Goal: Information Seeking & Learning: Learn about a topic

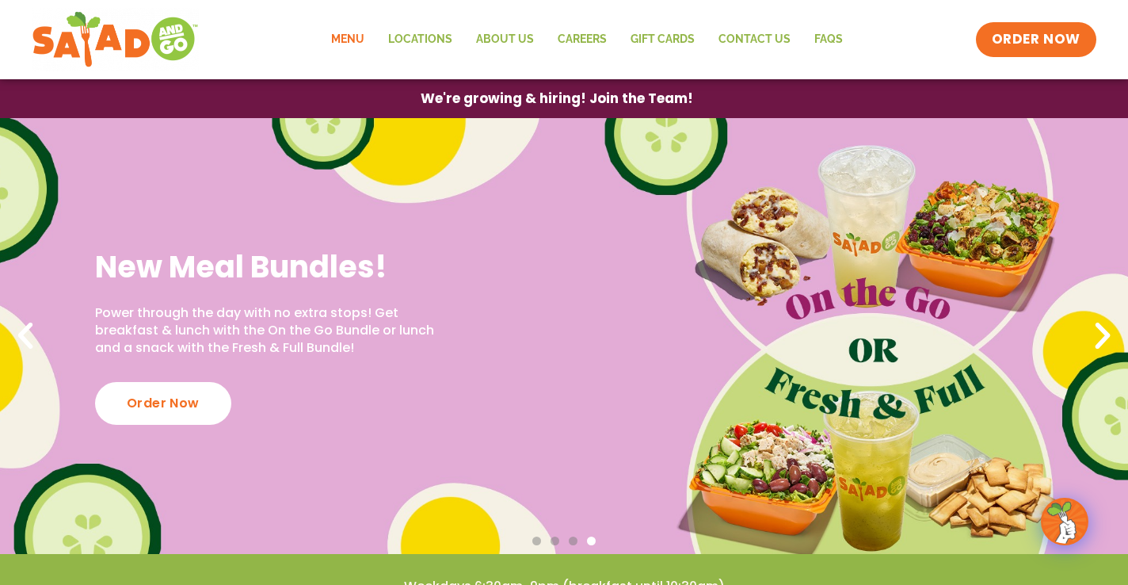
click at [345, 47] on link "Menu" at bounding box center [347, 39] width 57 height 36
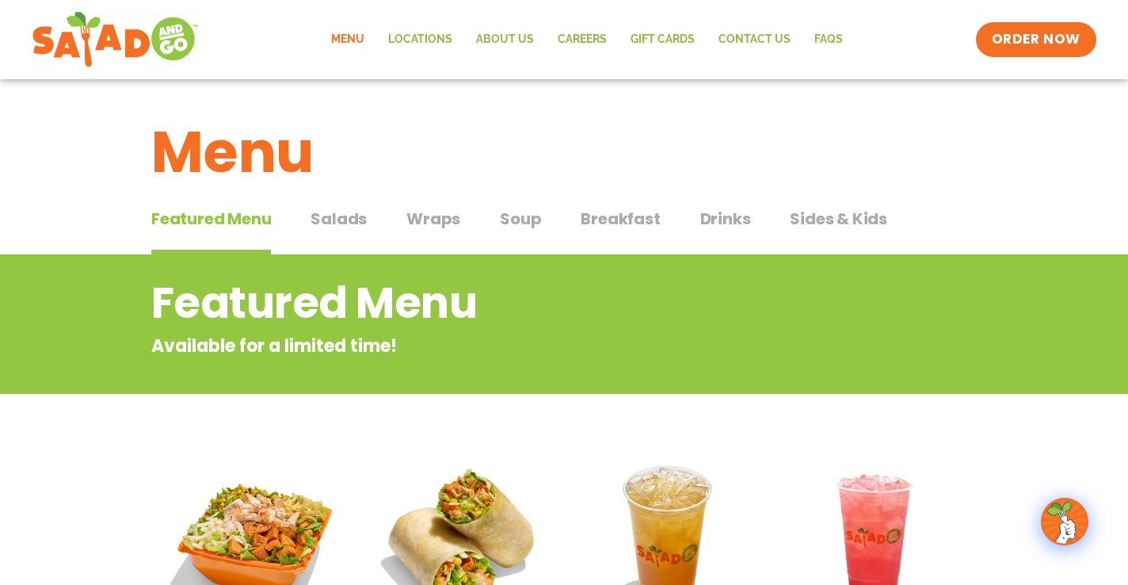
click at [344, 225] on span "Salads" at bounding box center [339, 219] width 56 height 24
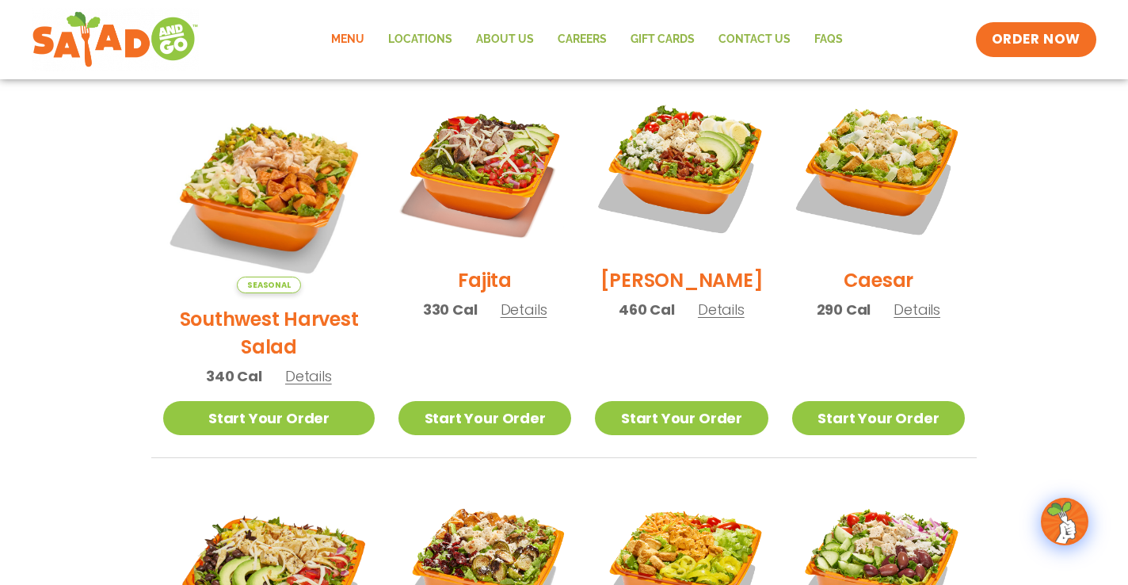
scroll to position [434, 0]
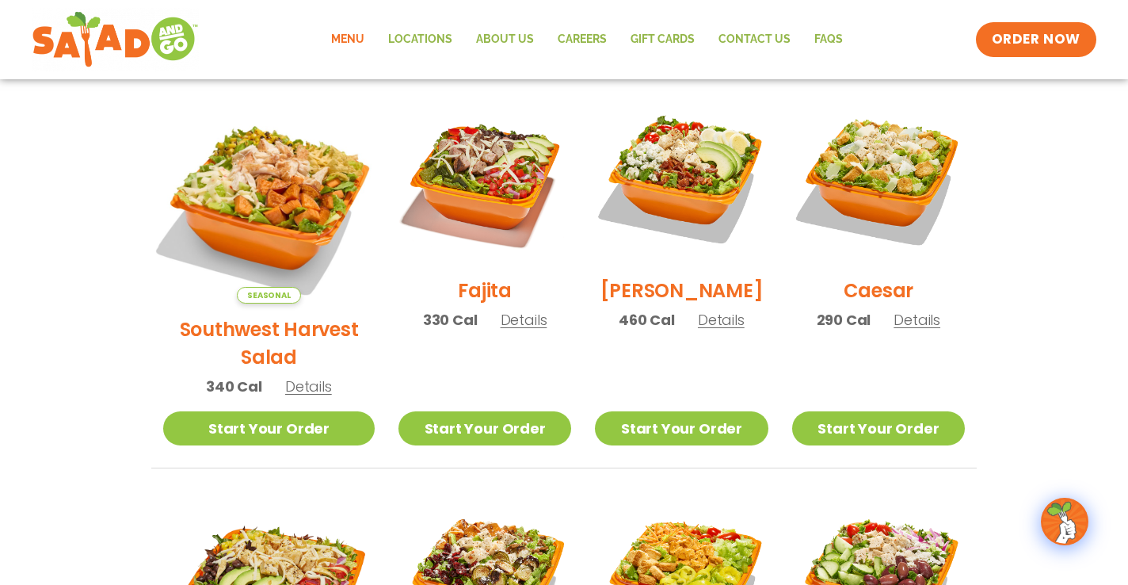
click at [266, 184] on img at bounding box center [269, 198] width 248 height 248
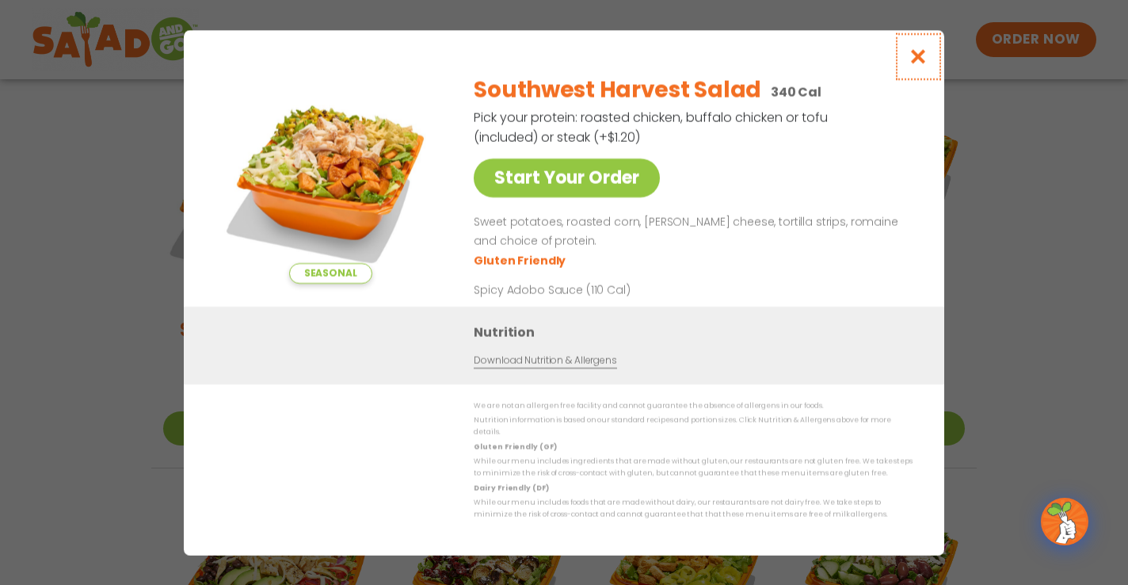
click at [914, 57] on icon "Close modal" at bounding box center [919, 56] width 20 height 17
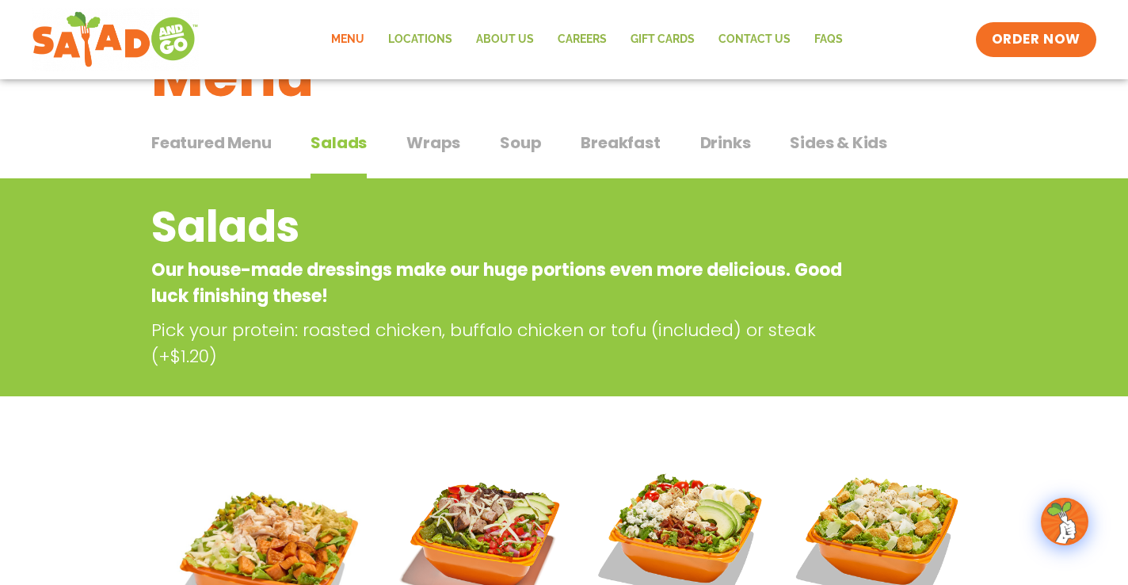
scroll to position [0, 0]
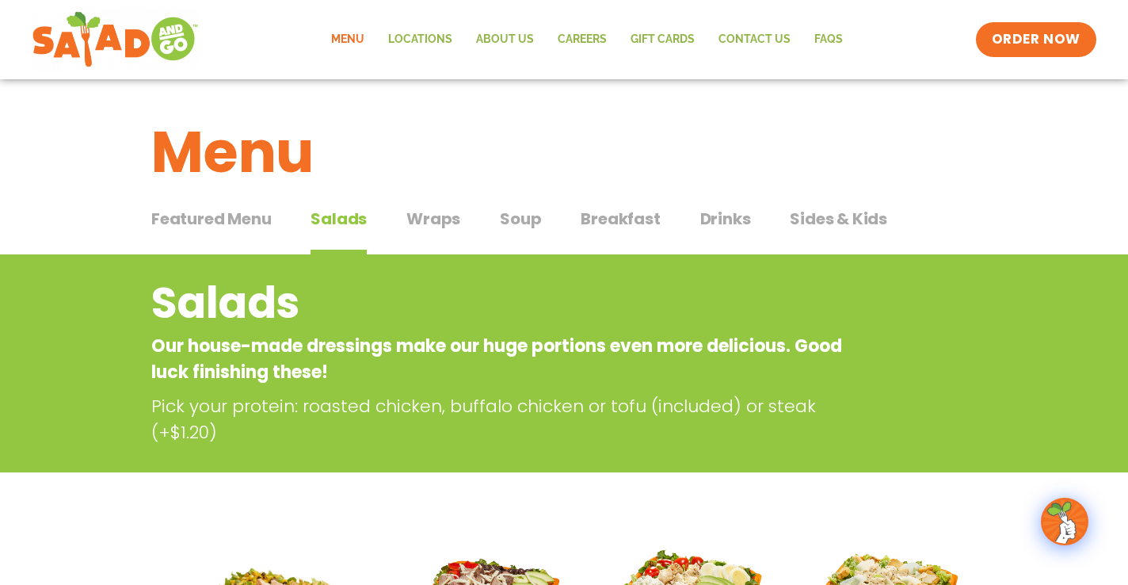
click at [437, 229] on span "Wraps" at bounding box center [434, 219] width 54 height 24
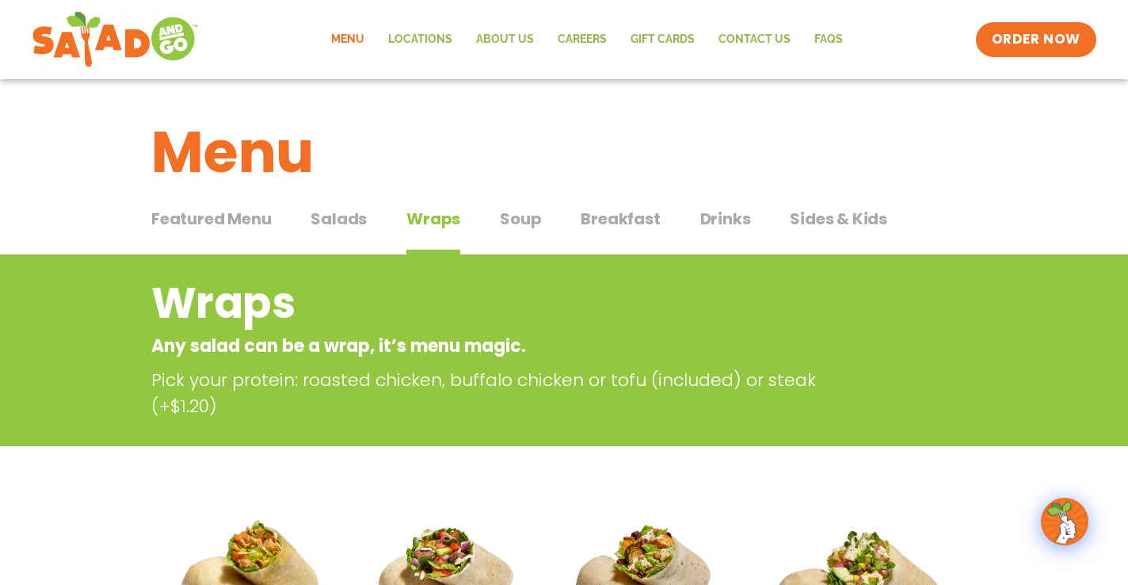
click at [525, 219] on span "Soup" at bounding box center [520, 219] width 41 height 24
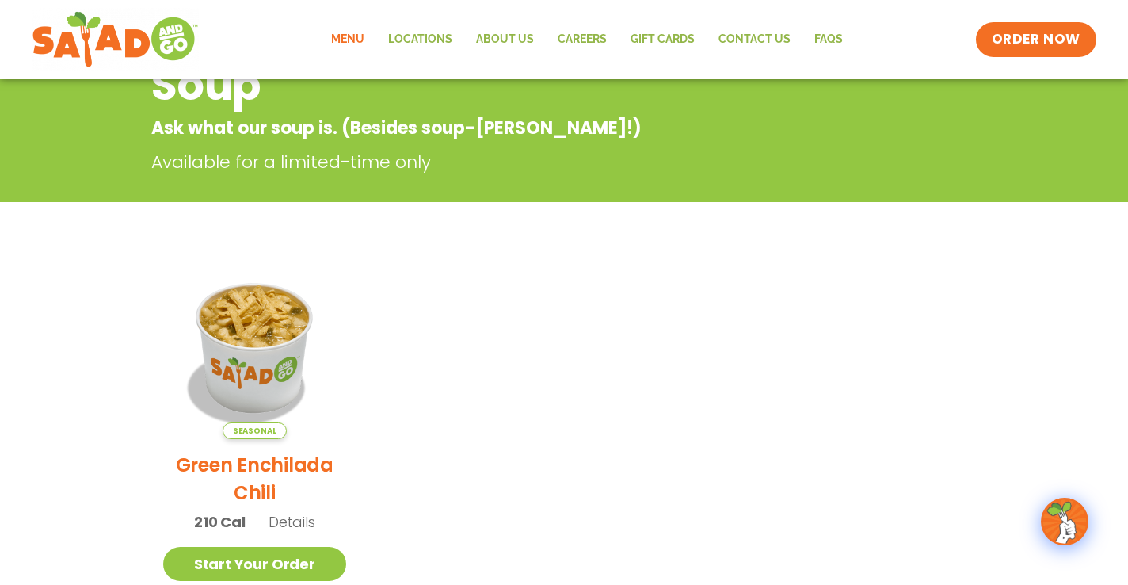
scroll to position [242, 0]
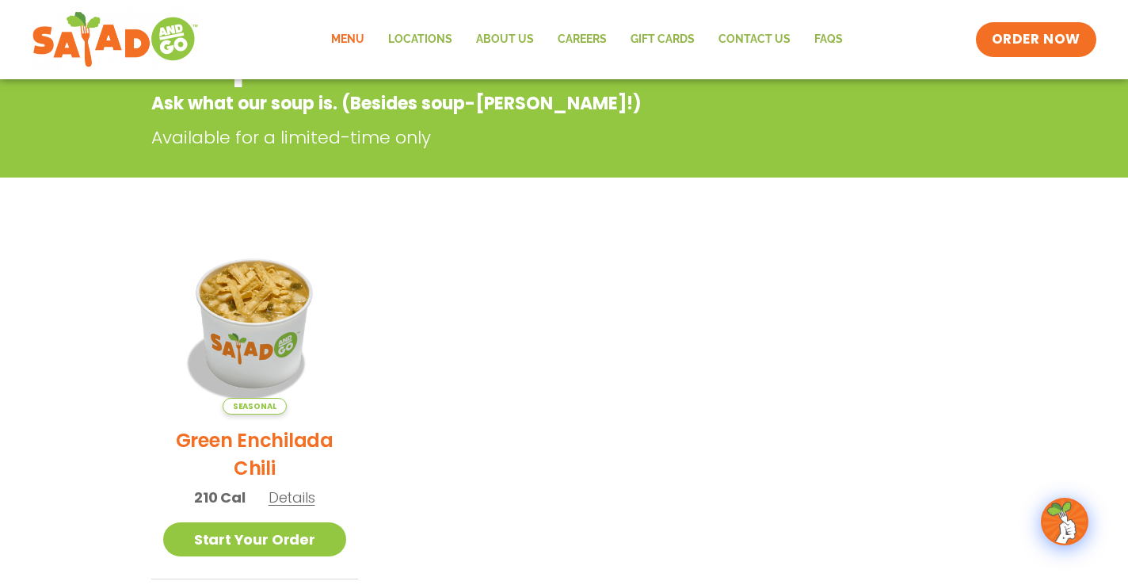
click at [311, 437] on h2 "Green Enchilada Chili" at bounding box center [254, 453] width 183 height 55
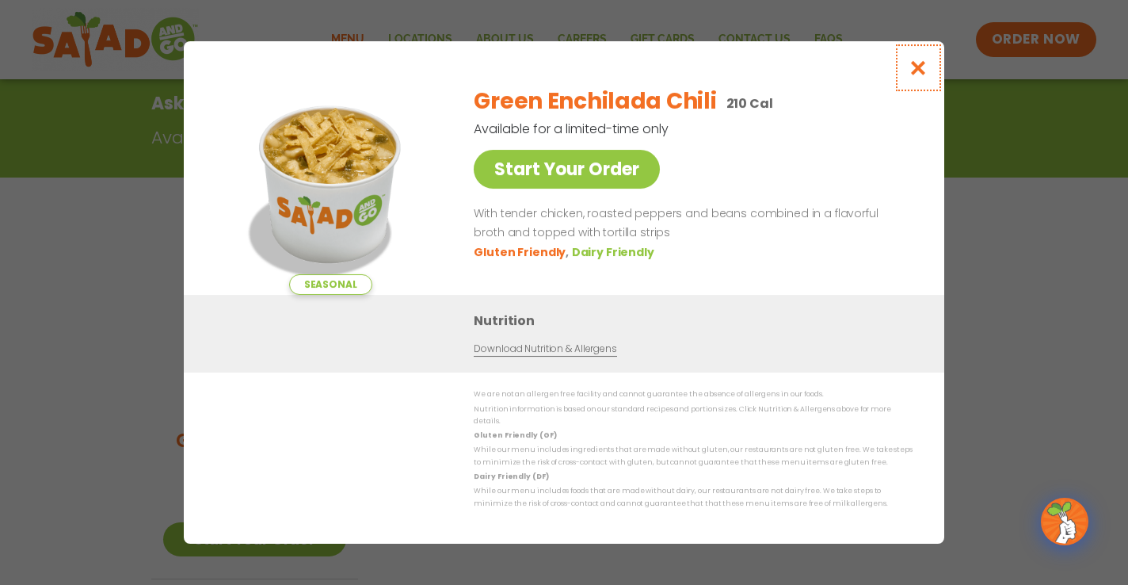
click at [923, 75] on icon "Close modal" at bounding box center [919, 67] width 20 height 17
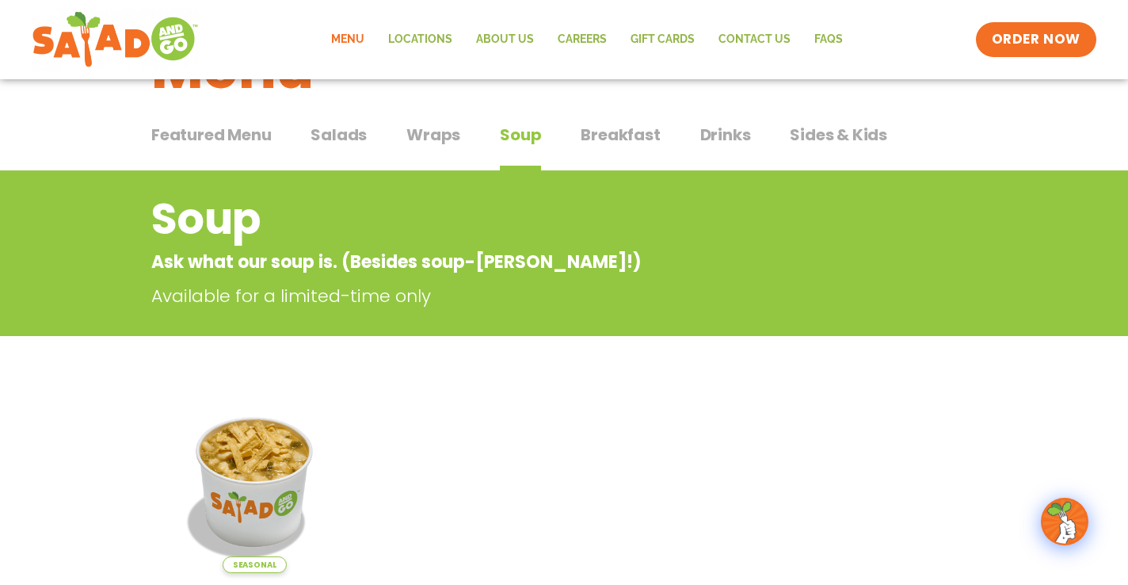
scroll to position [0, 0]
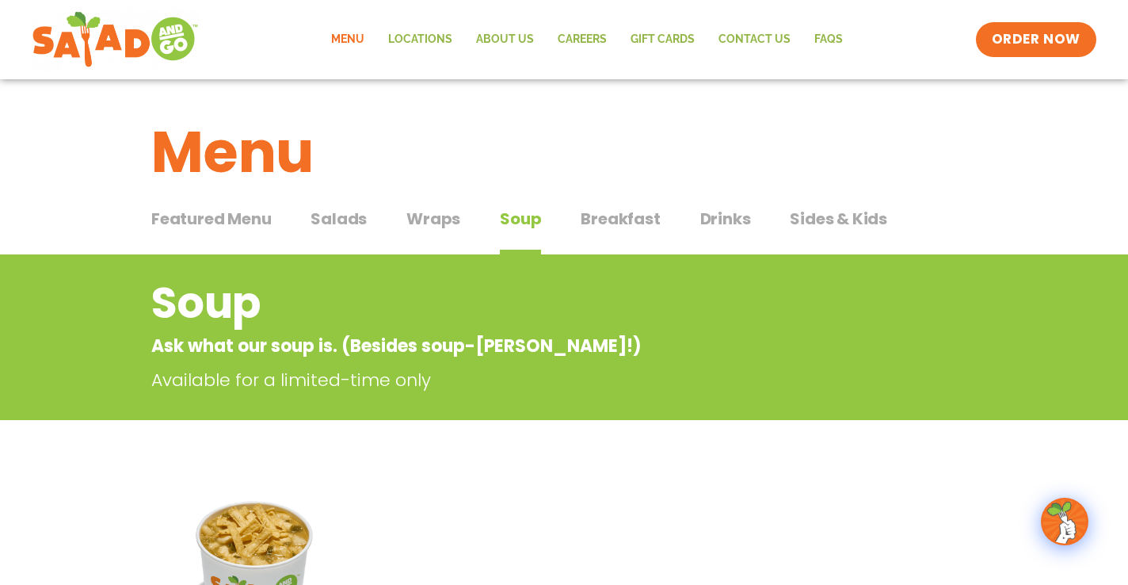
click at [622, 219] on span "Breakfast" at bounding box center [620, 219] width 79 height 24
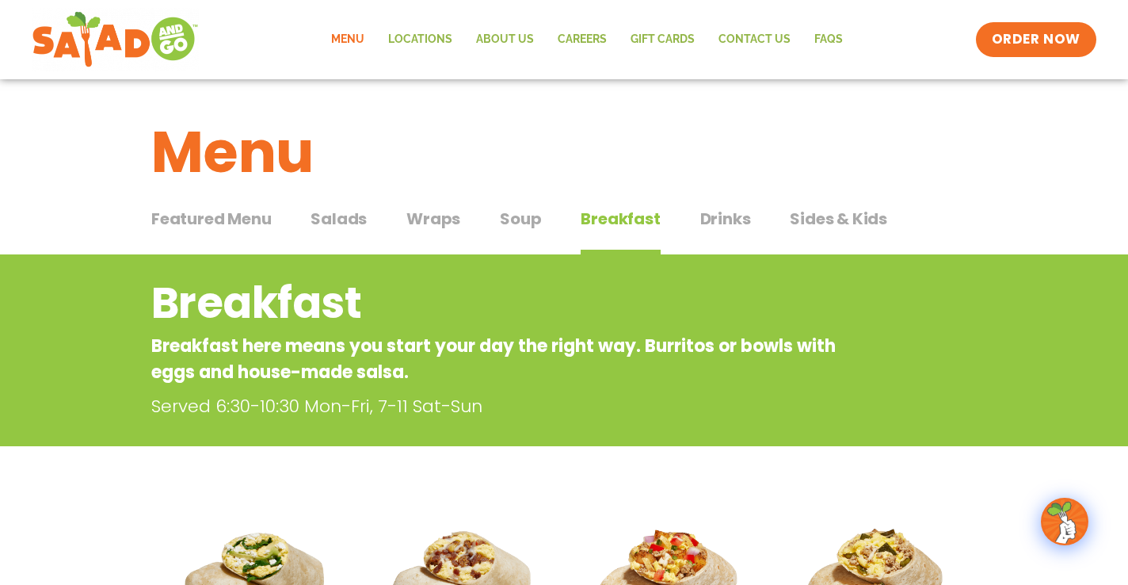
click at [837, 227] on span "Sides & Kids" at bounding box center [838, 219] width 97 height 24
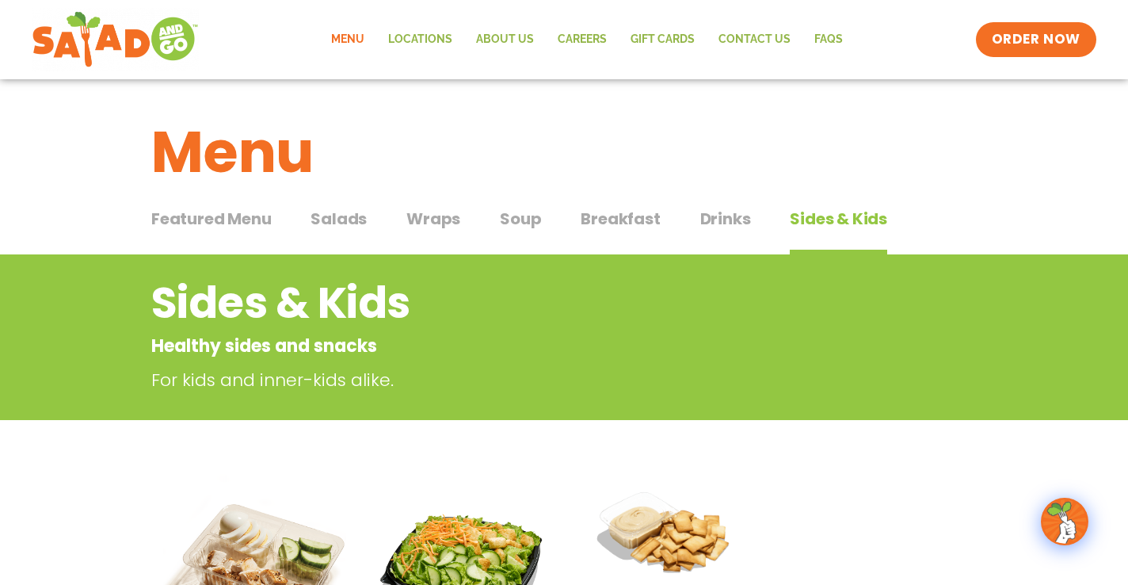
click at [227, 222] on span "Featured Menu" at bounding box center [211, 219] width 120 height 24
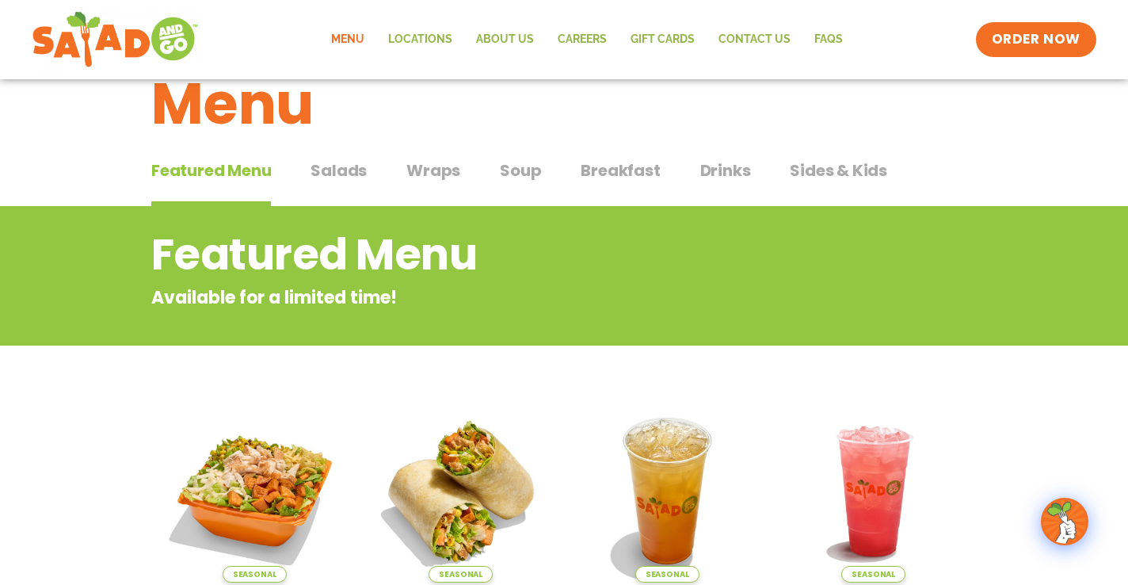
scroll to position [44, 0]
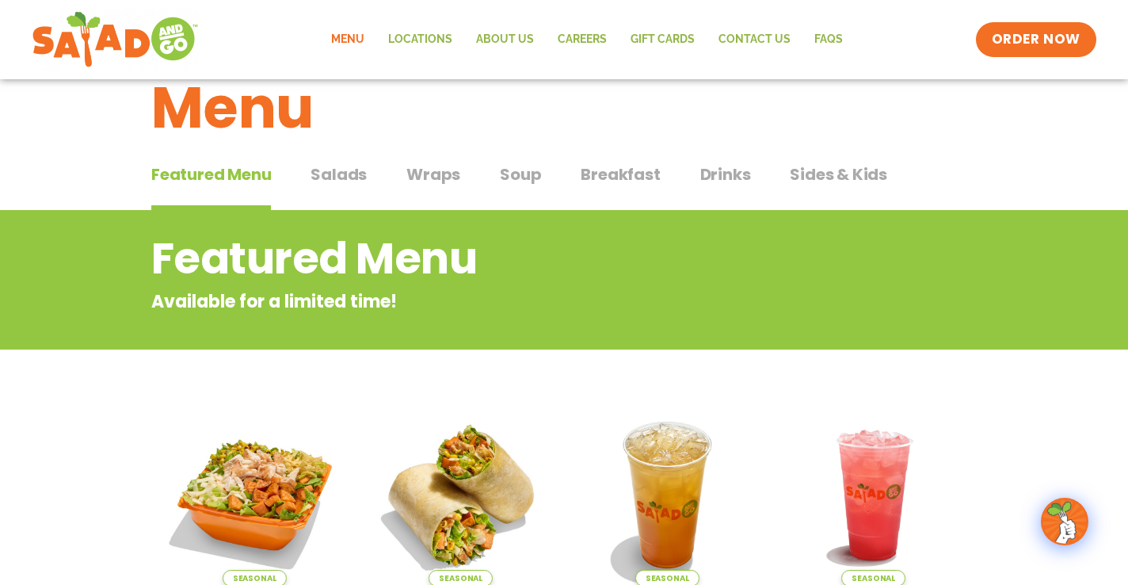
drag, startPoint x: 825, startPoint y: 177, endPoint x: 856, endPoint y: 264, distance: 92.5
click at [720, 170] on span "Drinks" at bounding box center [725, 174] width 51 height 24
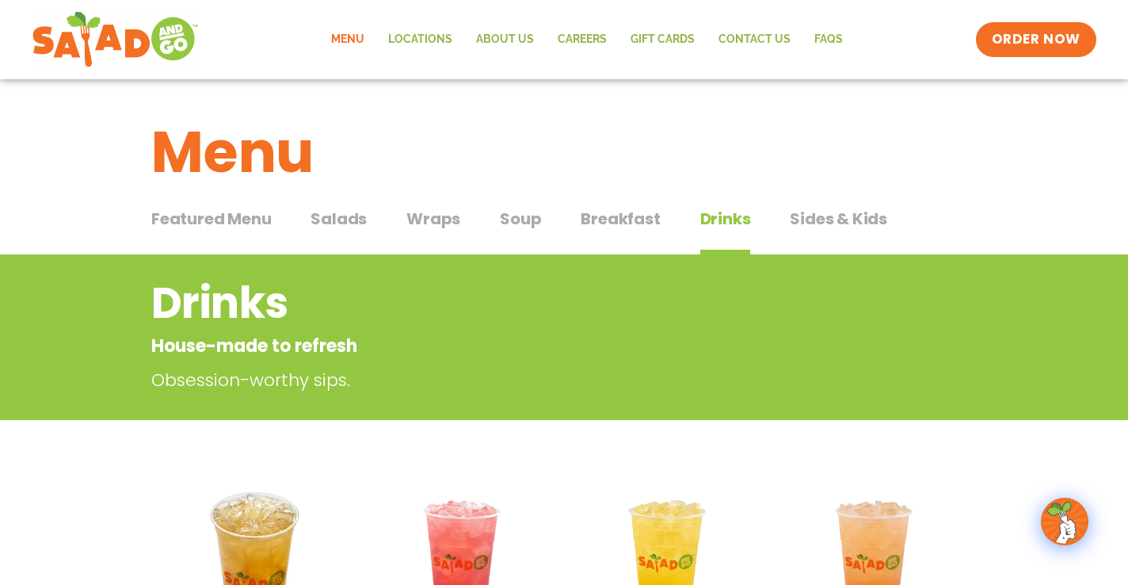
click at [628, 224] on span "Breakfast" at bounding box center [620, 219] width 79 height 24
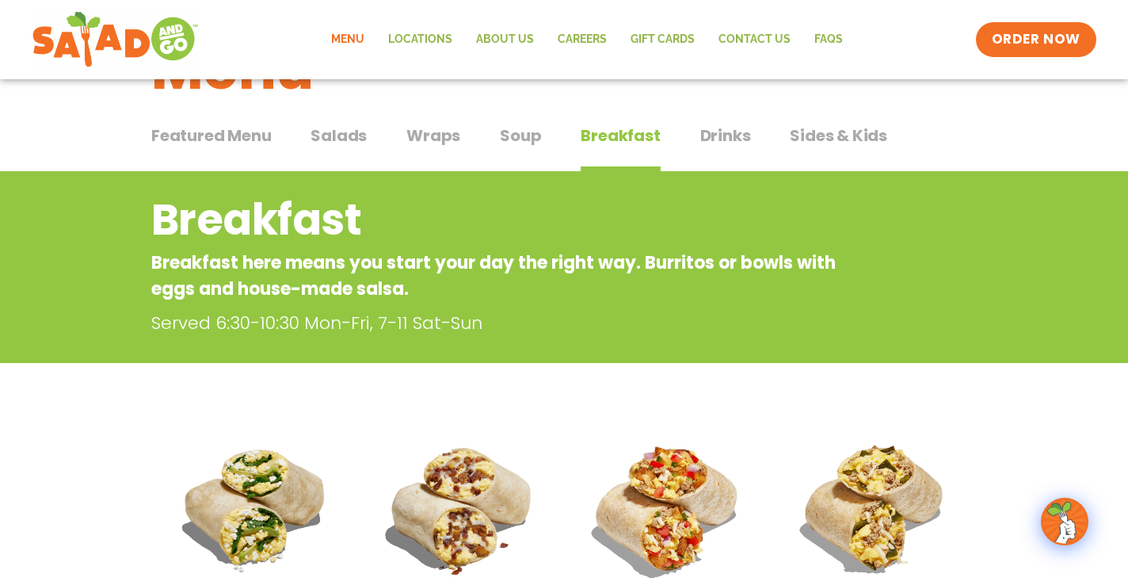
scroll to position [104, 0]
